Goal: Information Seeking & Learning: Learn about a topic

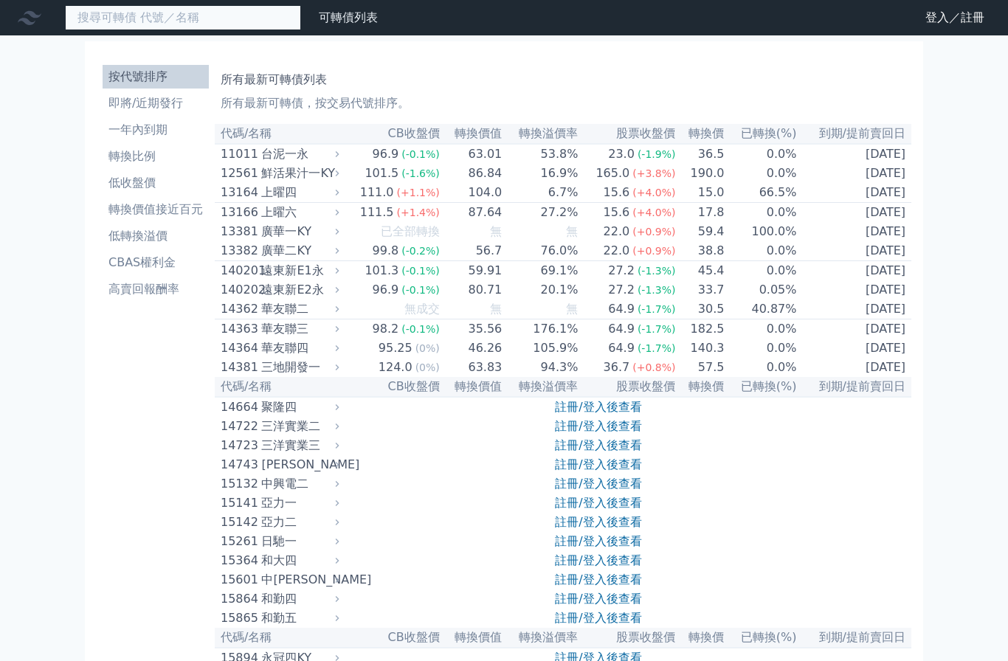
click at [175, 18] on input at bounding box center [183, 17] width 236 height 25
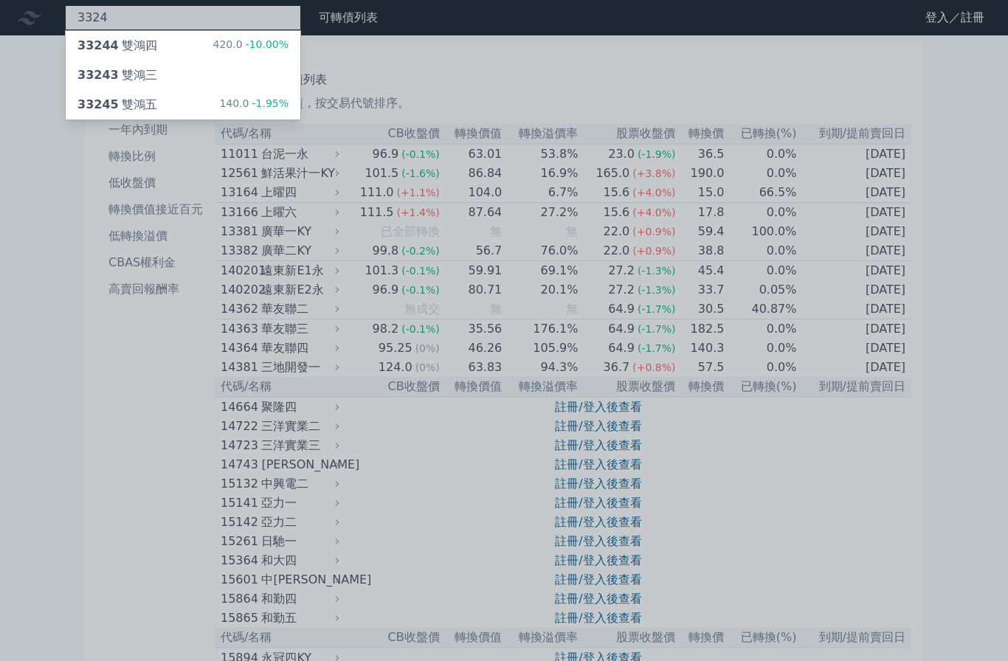
type input "3324"
click at [132, 50] on div "33244 雙鴻四" at bounding box center [117, 46] width 80 height 18
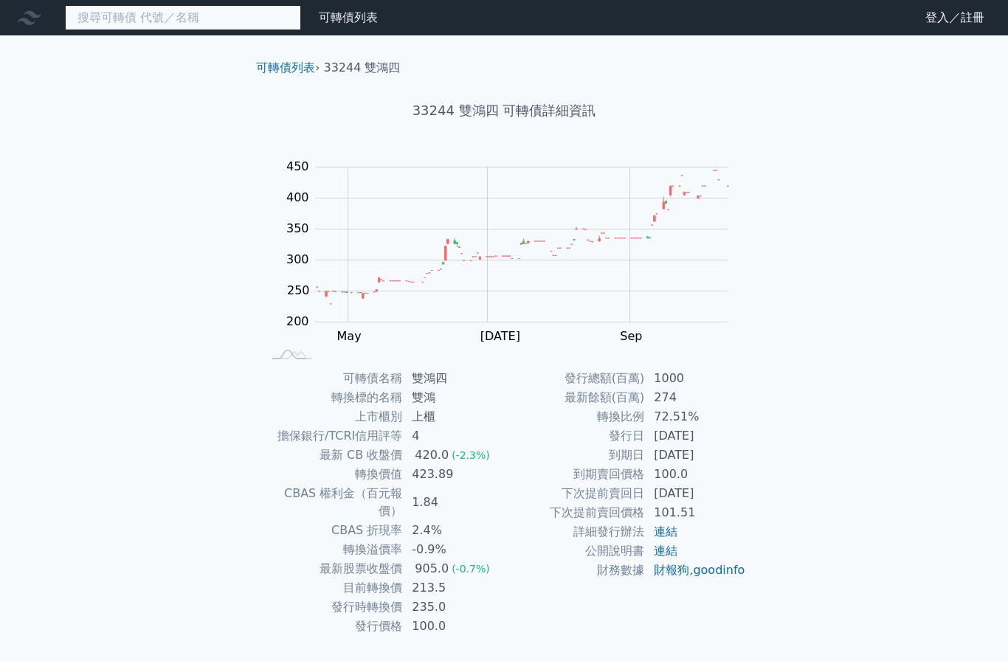
click at [135, 24] on input at bounding box center [183, 17] width 236 height 25
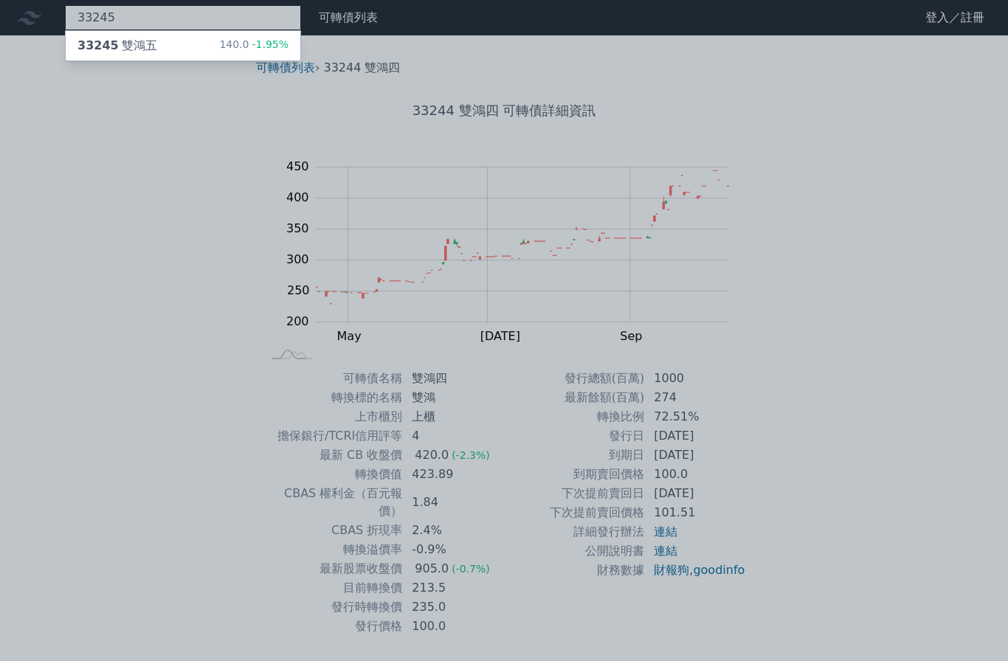
type input "33245"
click at [115, 39] on span "33245" at bounding box center [97, 45] width 41 height 14
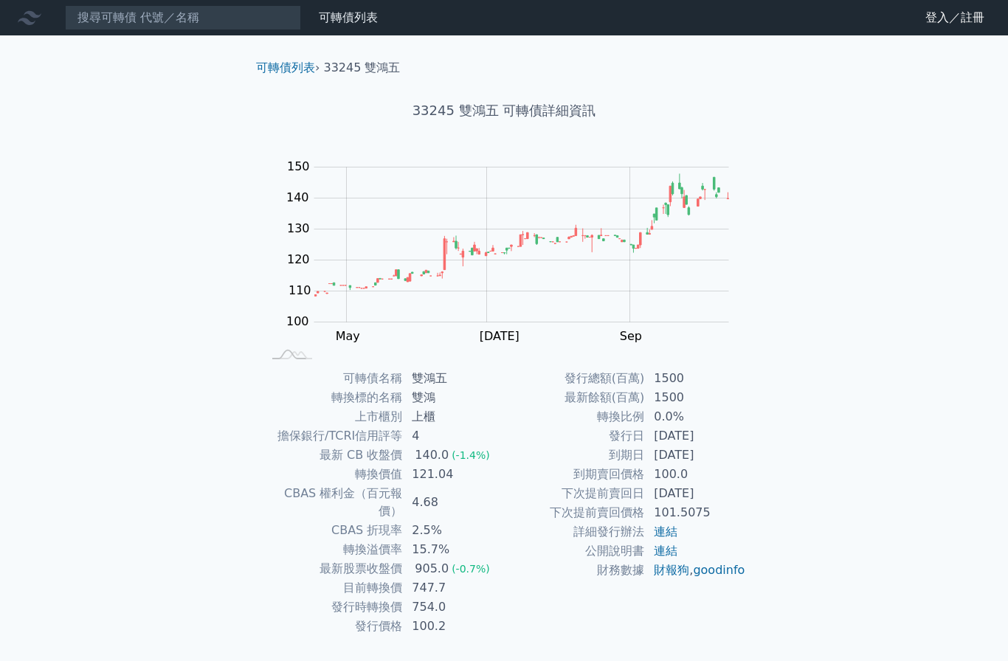
click at [281, 579] on td "目前轉換價" at bounding box center [332, 588] width 141 height 19
click at [342, 579] on td "目前轉換價" at bounding box center [332, 588] width 141 height 19
click at [663, 526] on link "連結" at bounding box center [666, 532] width 24 height 14
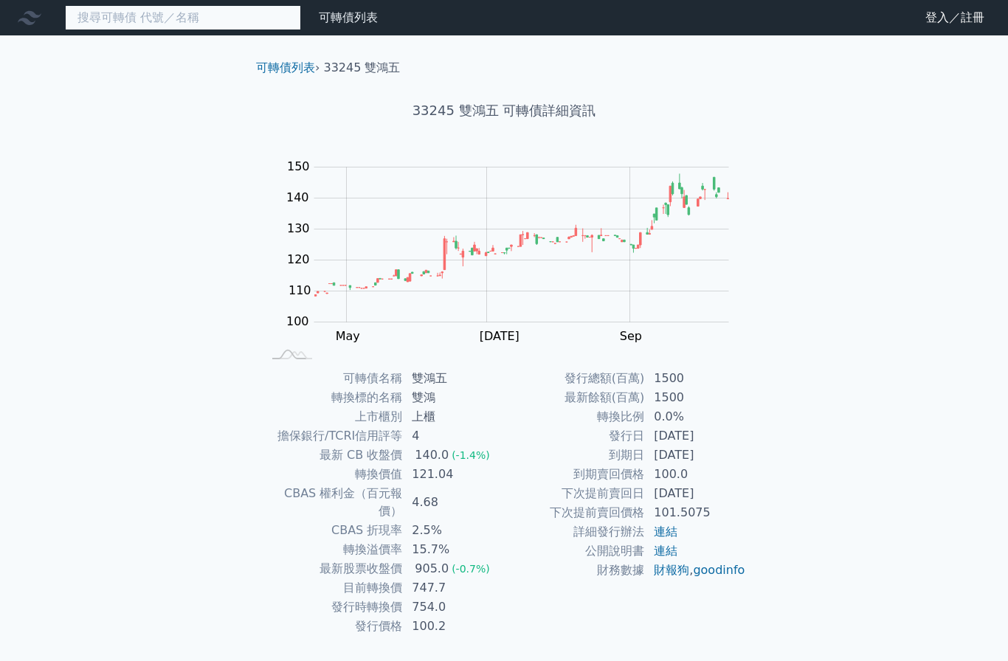
click at [154, 21] on input at bounding box center [183, 17] width 236 height 25
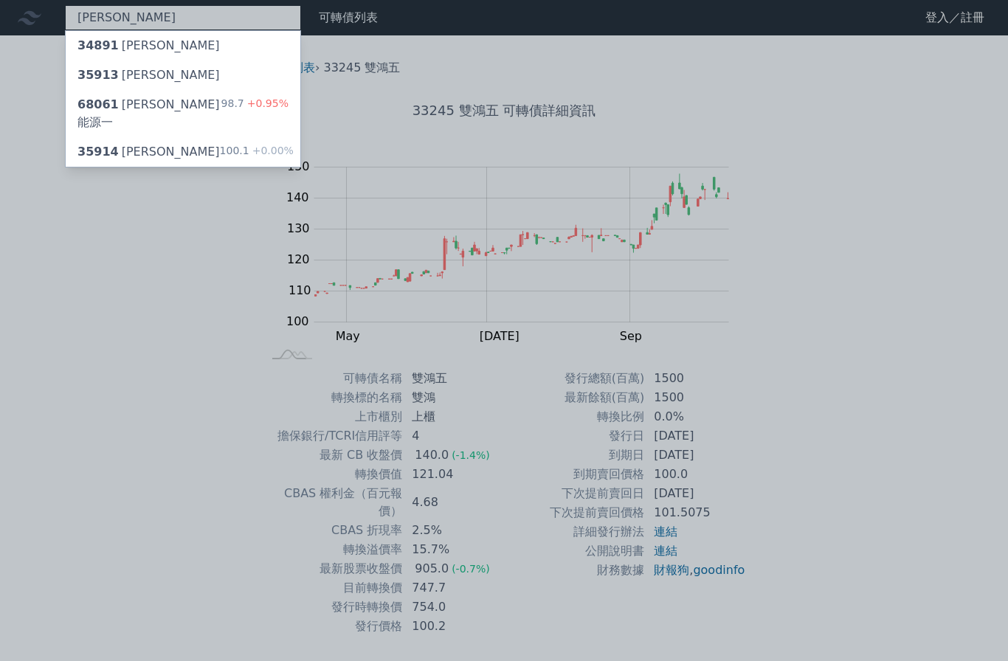
type input "[PERSON_NAME]"
click at [114, 105] on span "68061" at bounding box center [97, 104] width 41 height 14
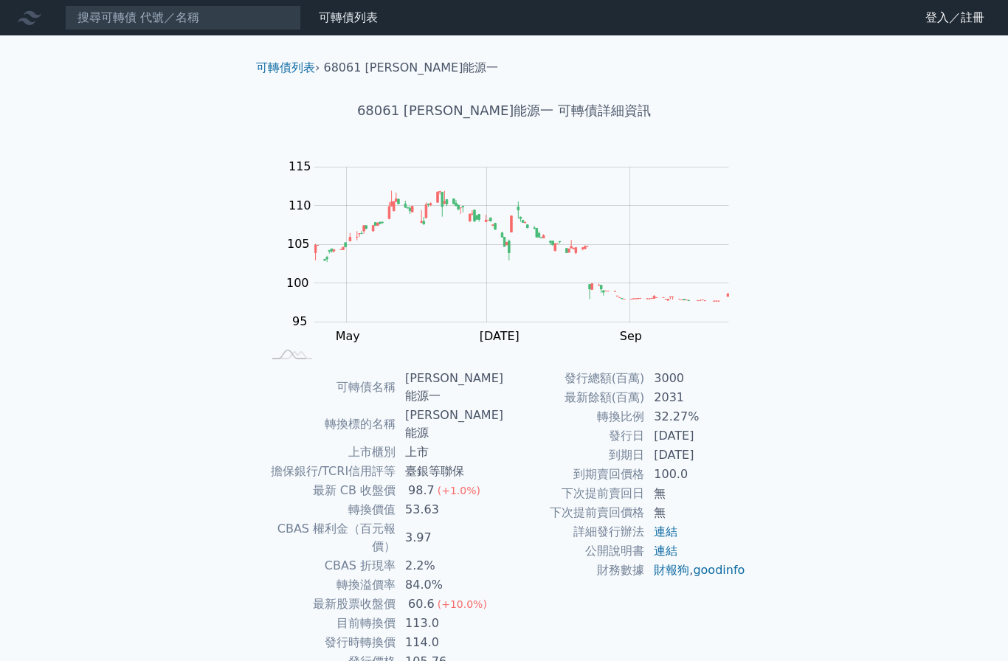
click at [359, 614] on td "目前轉換價" at bounding box center [329, 623] width 134 height 19
click at [351, 15] on link "可轉債列表" at bounding box center [348, 17] width 59 height 14
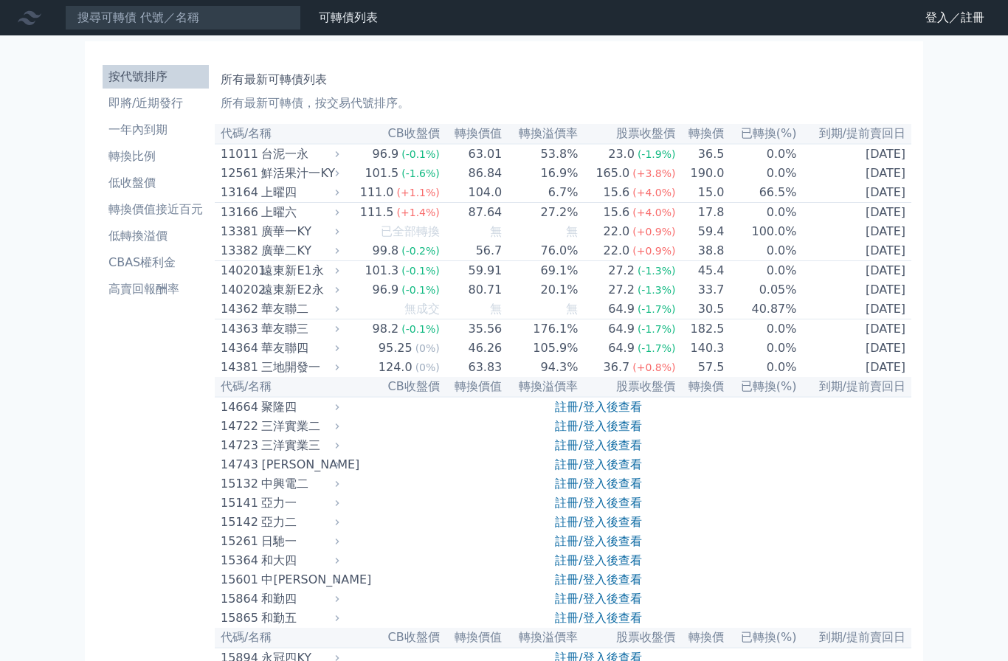
click at [146, 145] on link "轉換比例" at bounding box center [156, 157] width 106 height 24
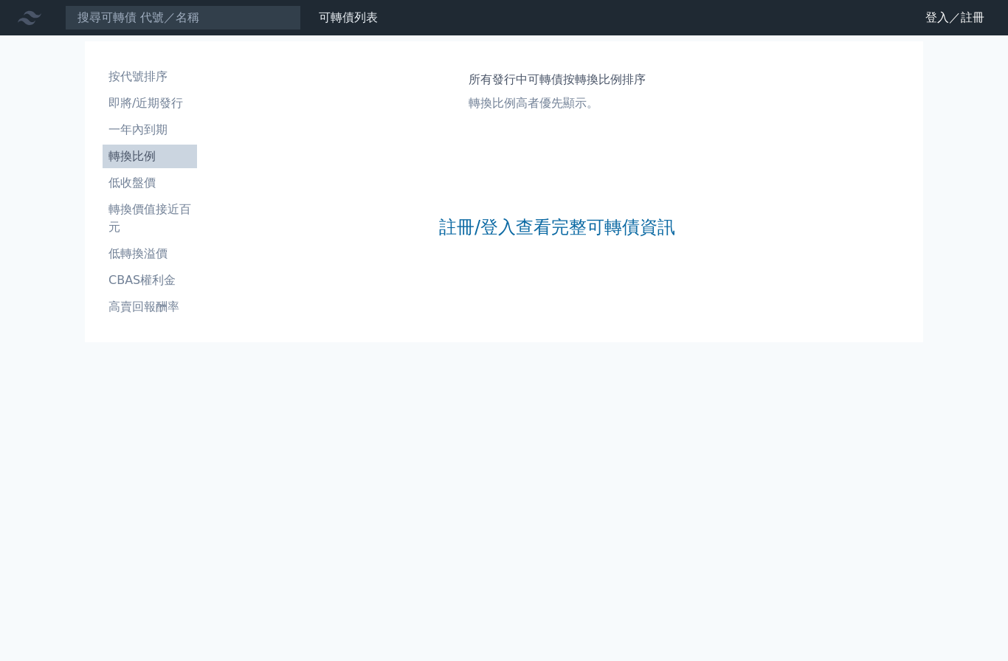
click at [122, 179] on li "低收盤價" at bounding box center [150, 183] width 94 height 18
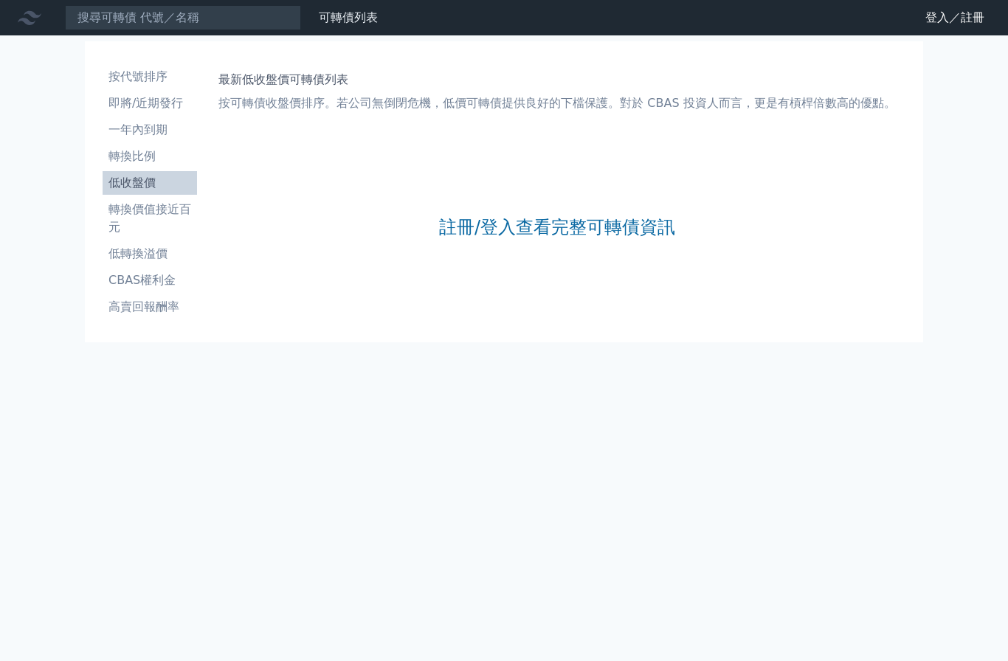
click at [117, 71] on li "按代號排序" at bounding box center [150, 77] width 94 height 18
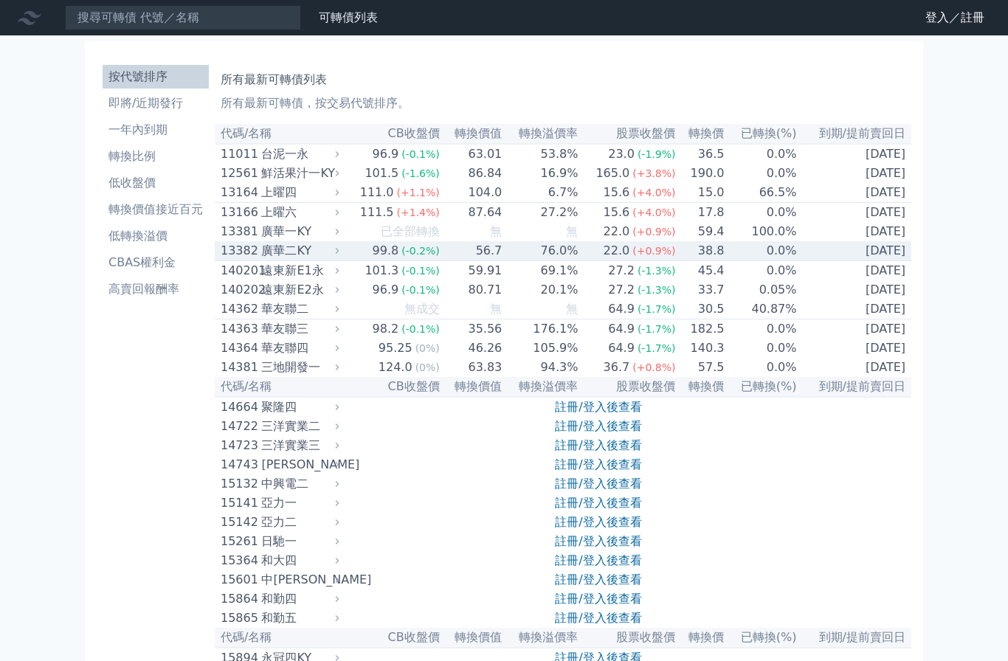
click at [267, 255] on div "廣華二KY" at bounding box center [298, 251] width 75 height 18
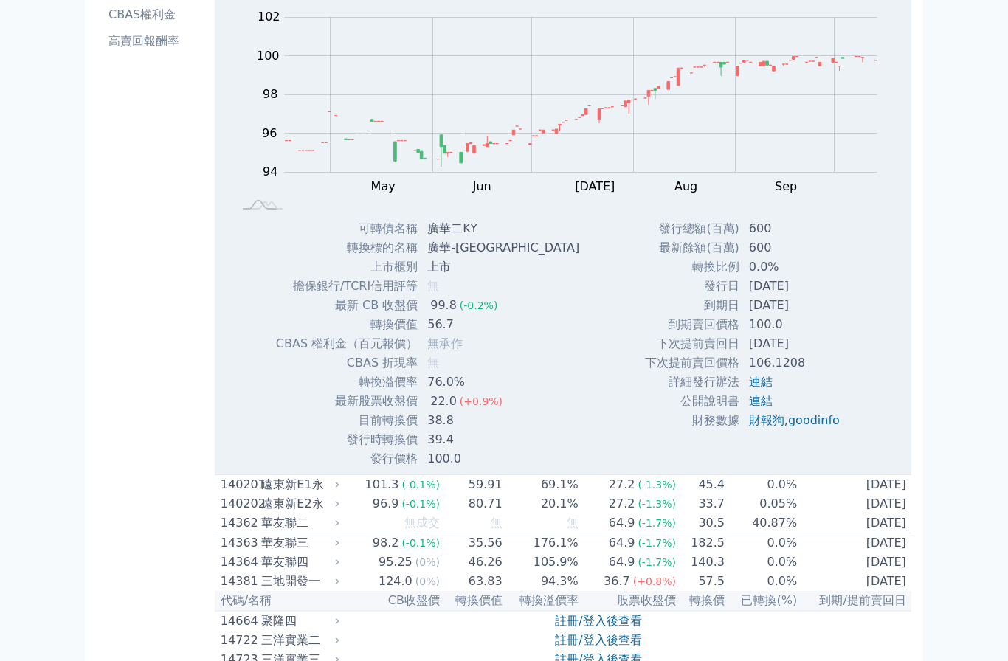
scroll to position [265, 0]
click at [721, 292] on td "發行日" at bounding box center [692, 286] width 96 height 19
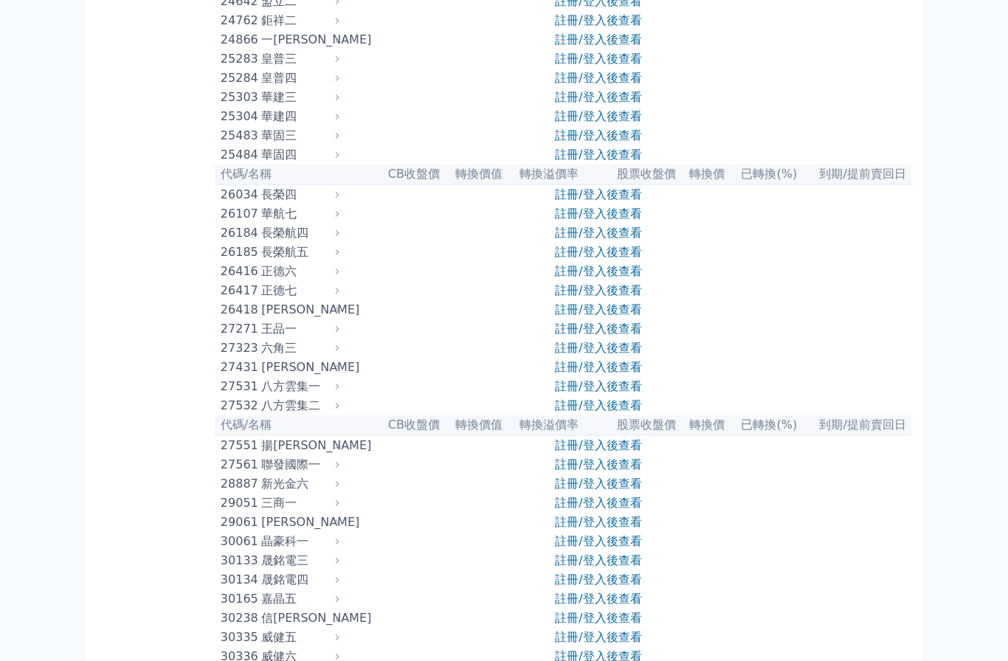
scroll to position [1948, 0]
click at [234, 376] on div "27431" at bounding box center [239, 367] width 37 height 18
